Goal: Register for event/course

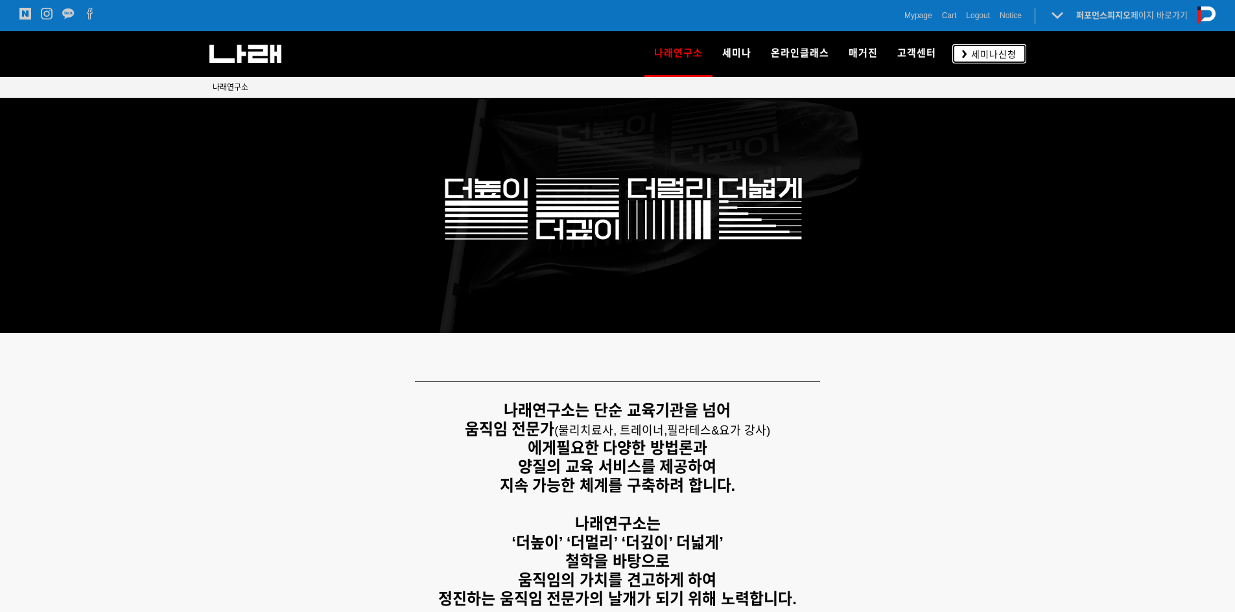
click at [988, 44] on link "세미나신청" at bounding box center [989, 53] width 74 height 19
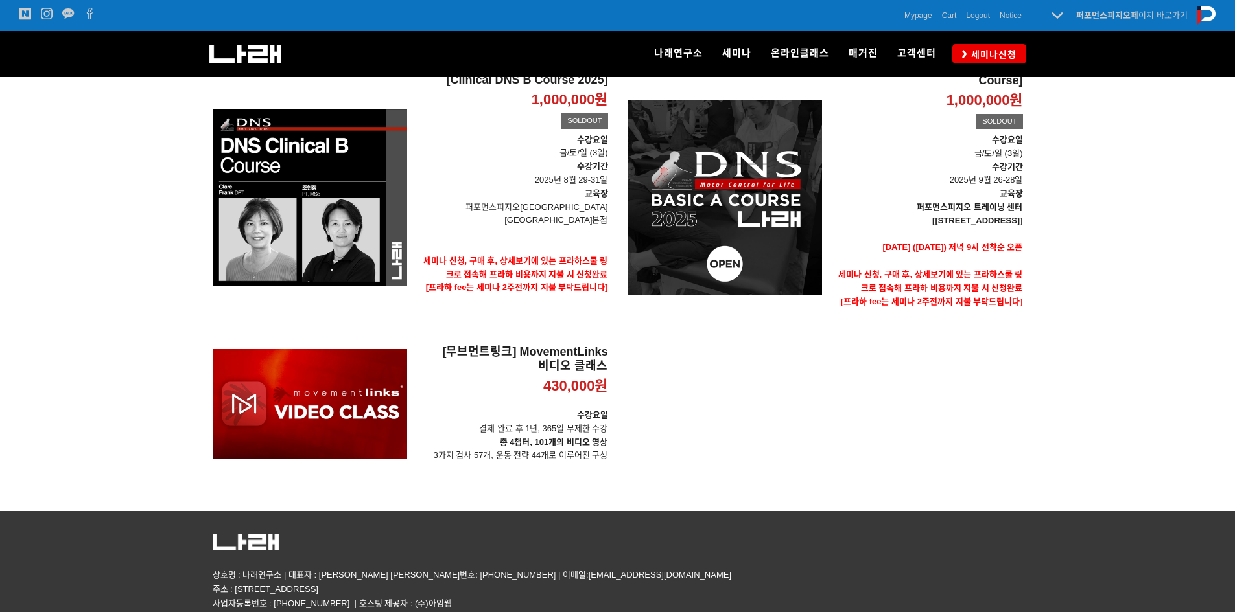
scroll to position [259, 0]
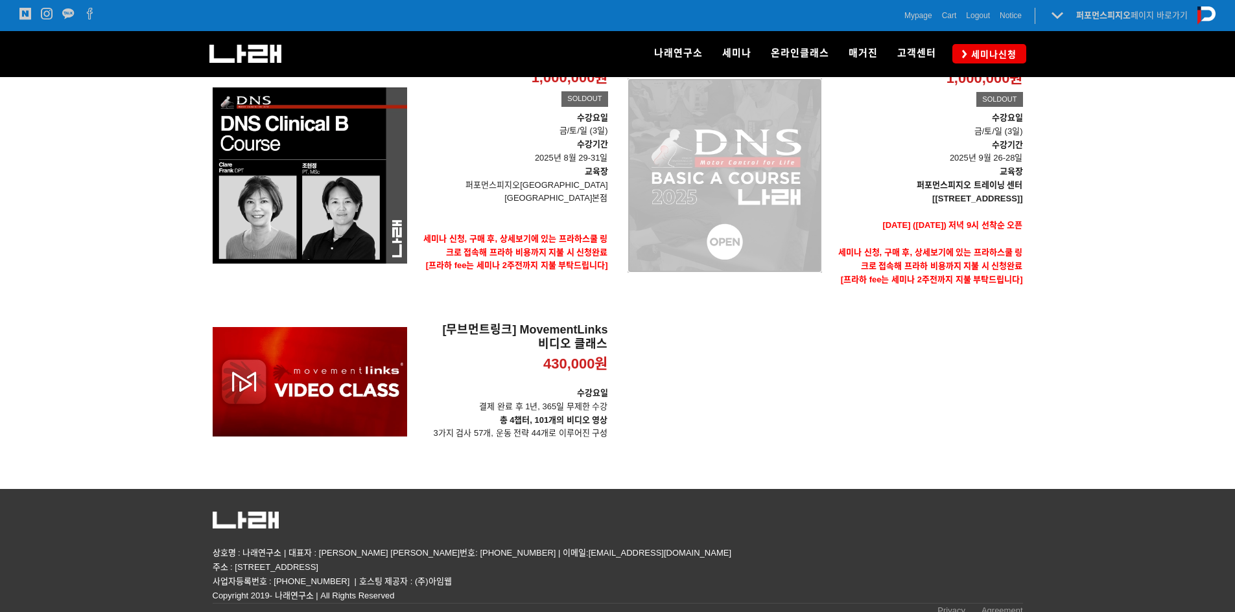
click at [806, 196] on div "[DNS 2025 - CLINICAL Basic A Course] 1,000,000원 TIME SALE SOLDOUT" at bounding box center [724, 176] width 194 height 276
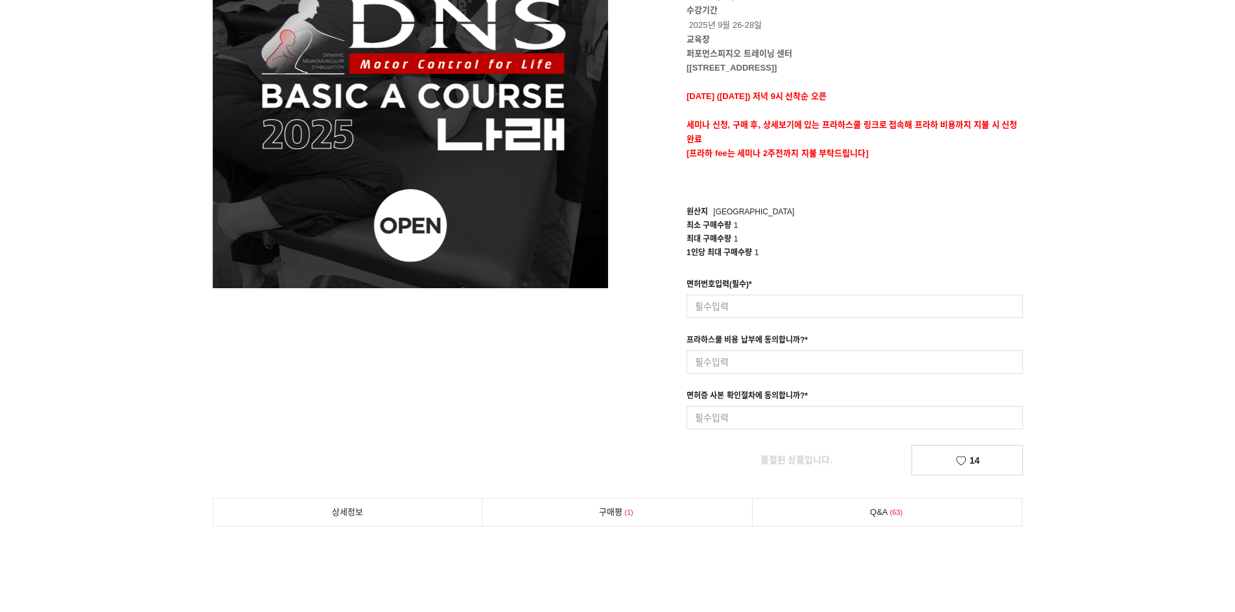
scroll to position [194, 0]
